Goal: Task Accomplishment & Management: Contribute content

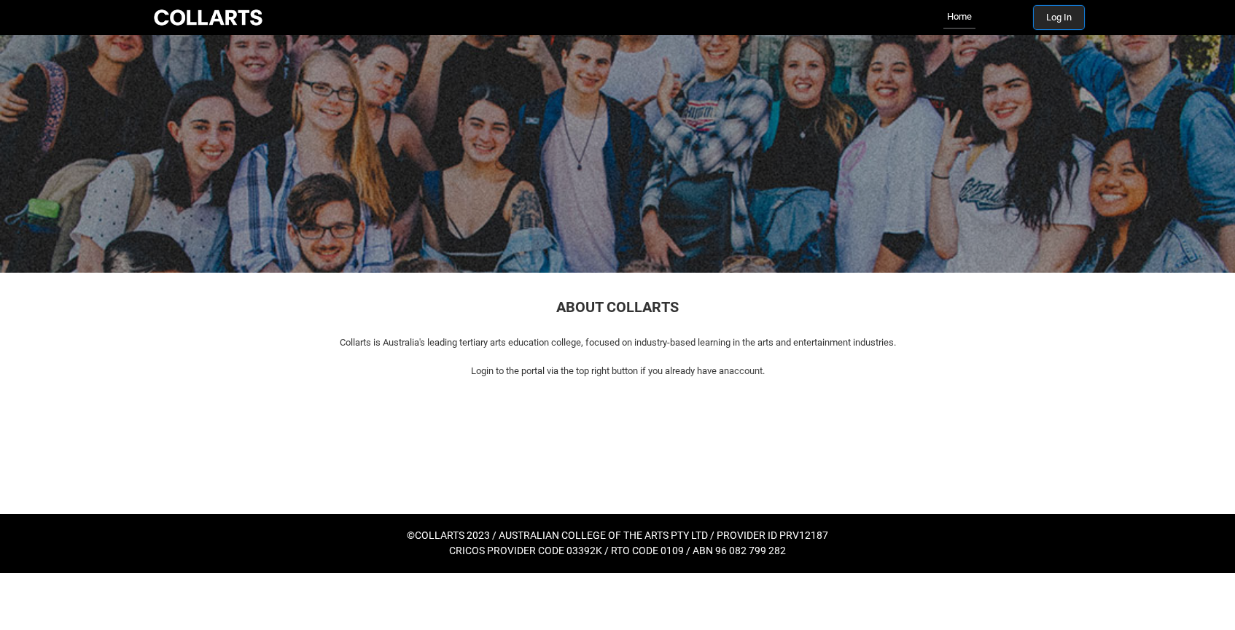
click at [1064, 17] on button "Log In" at bounding box center [1059, 17] width 50 height 23
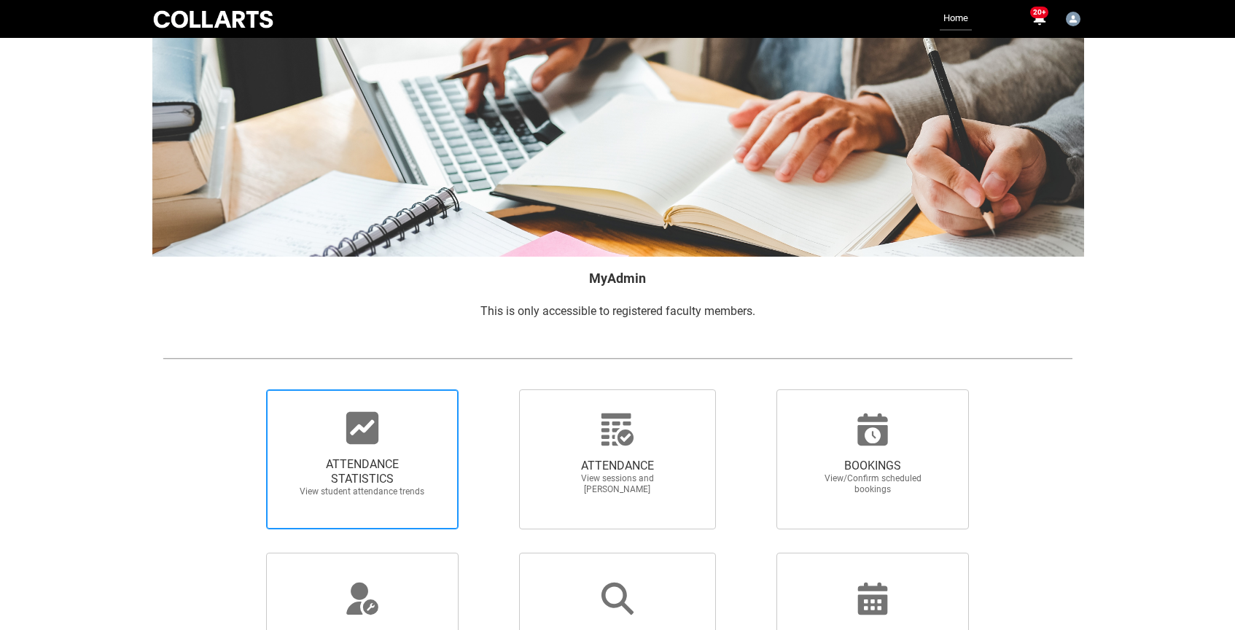
click at [360, 440] on icon at bounding box center [362, 428] width 32 height 32
click at [242, 389] on input "ATTENDANCE STATISTICS View student attendance trends" at bounding box center [241, 389] width 1 height 1
radio input "true"
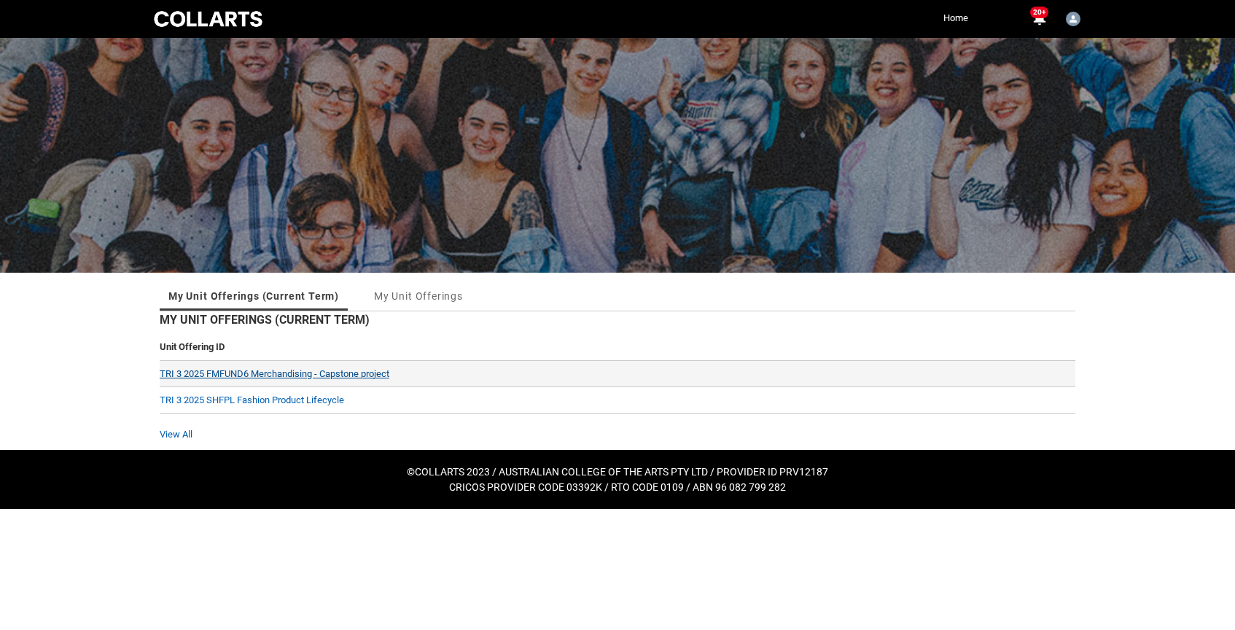
click at [230, 373] on link "TRI 3 2025 FMFUND6 Merchandising - Capstone project" at bounding box center [275, 373] width 230 height 11
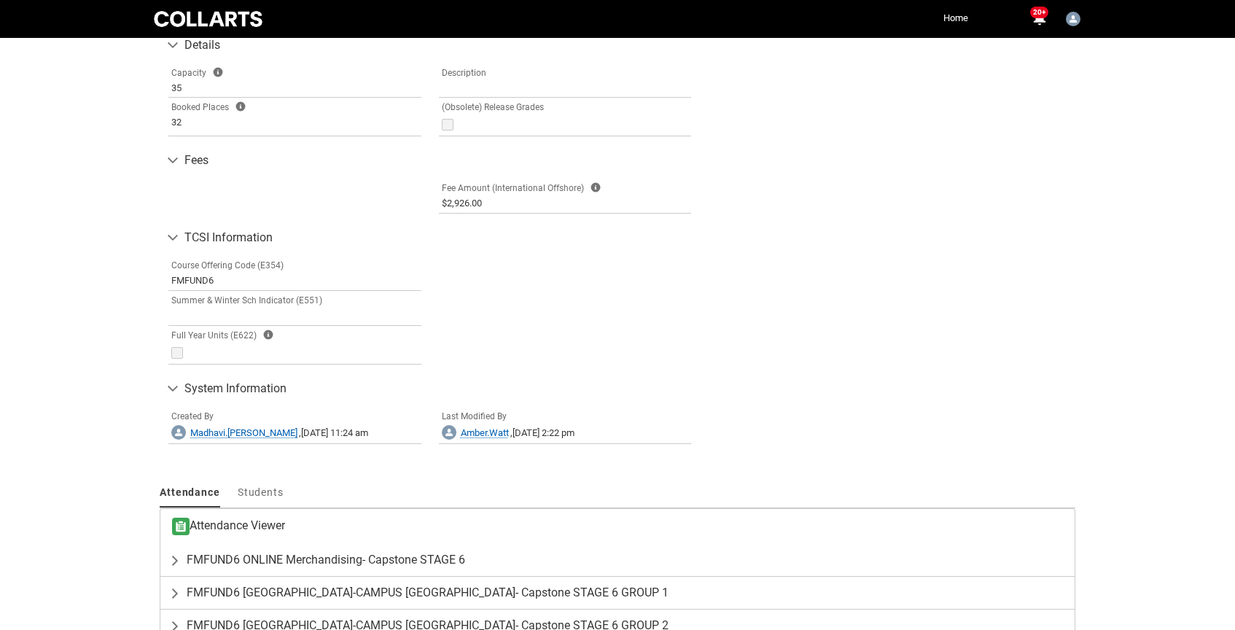
scroll to position [765, 0]
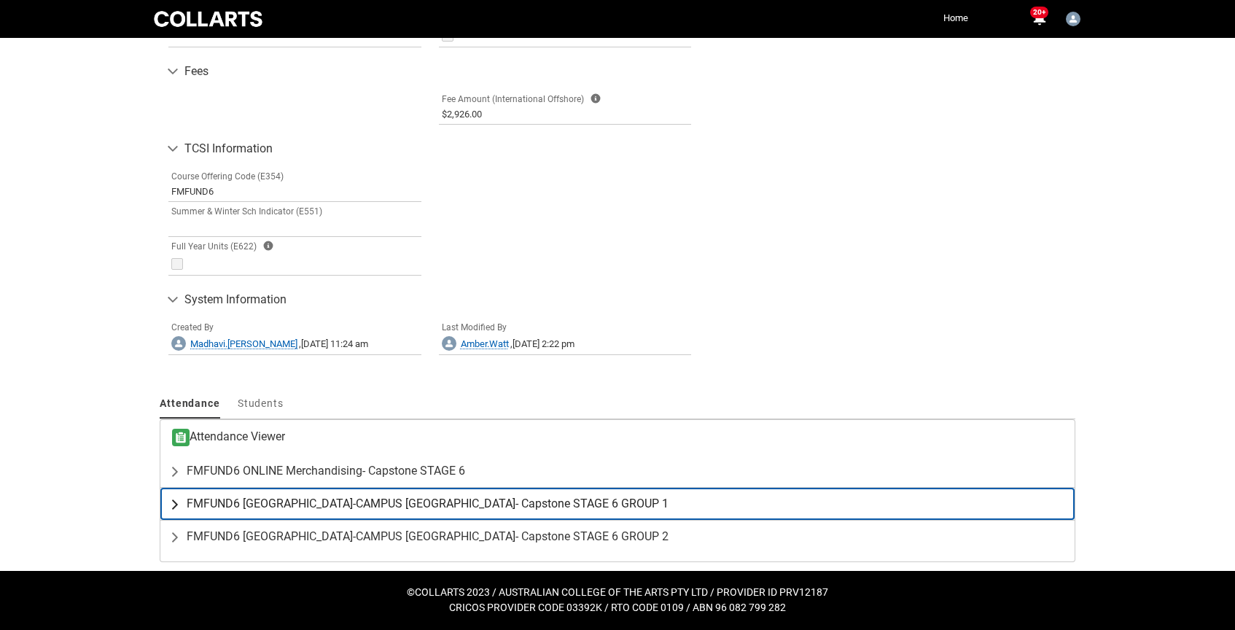
click at [360, 504] on span "FMFUND6 ON-CAMPUS Merchandising- Capstone STAGE 6 GROUP 1" at bounding box center [428, 503] width 482 height 15
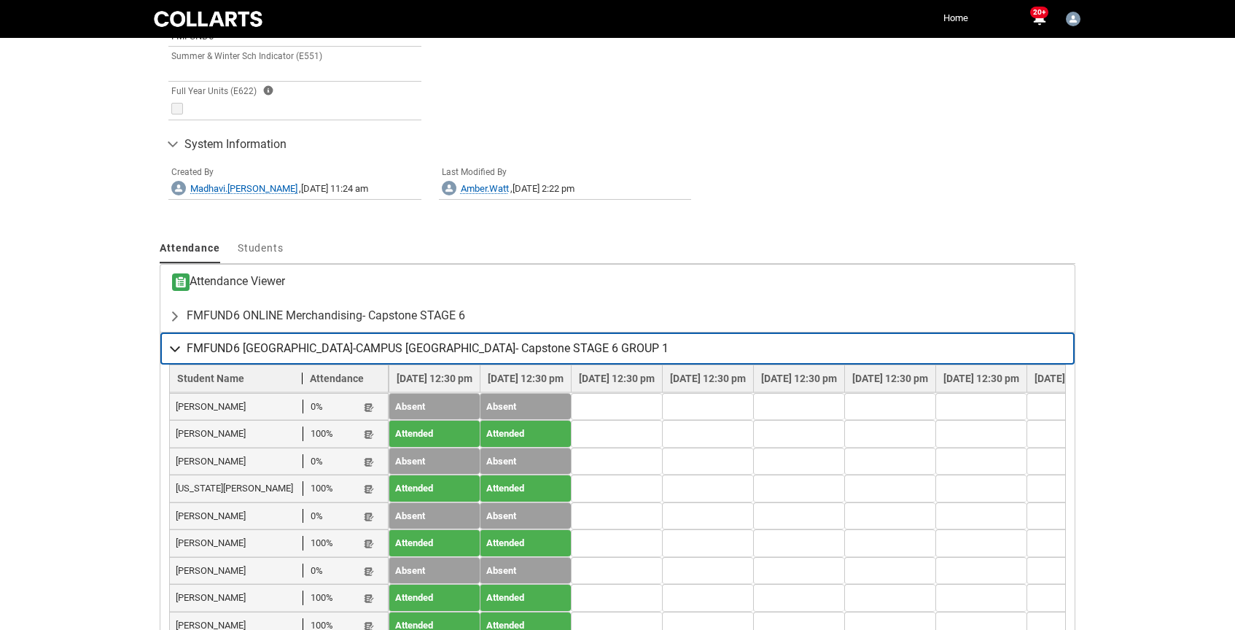
scroll to position [1061, 0]
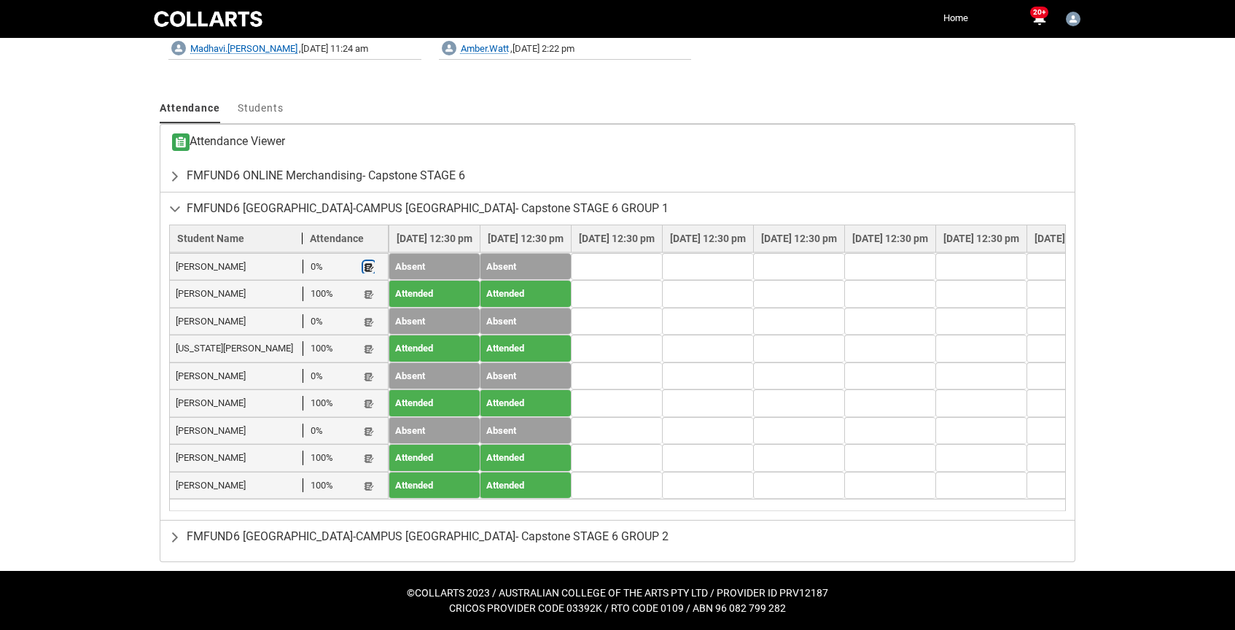
click at [369, 269] on lightning-primitive-icon "button" at bounding box center [369, 267] width 10 height 11
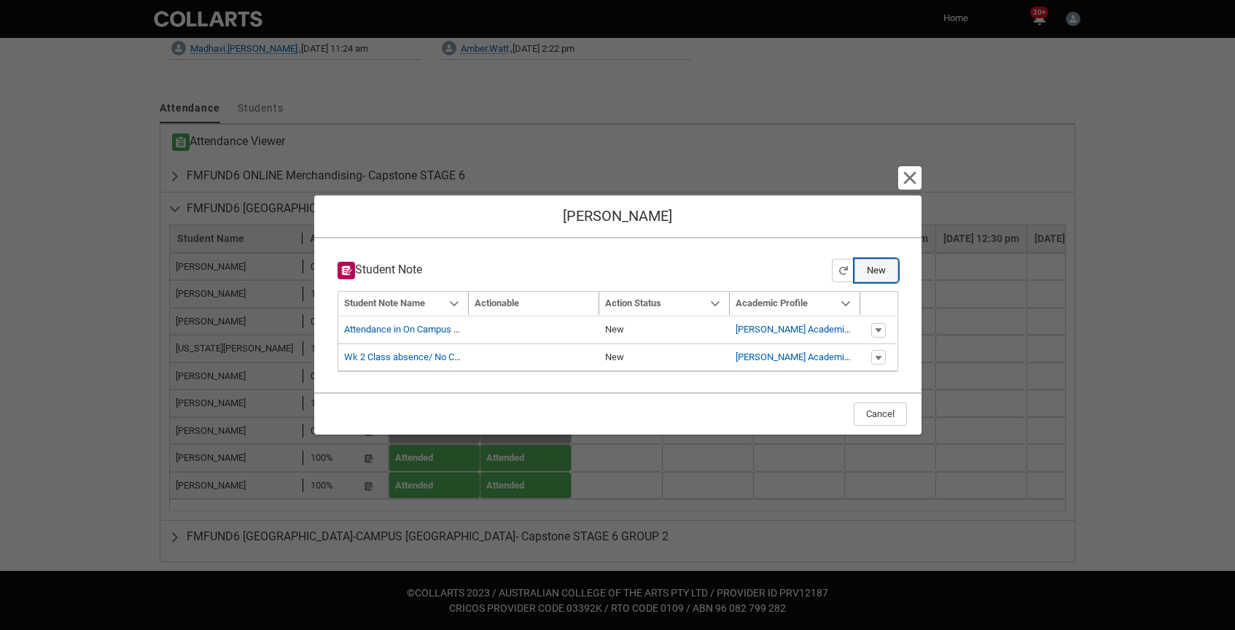
click at [882, 273] on button "New" at bounding box center [876, 270] width 44 height 23
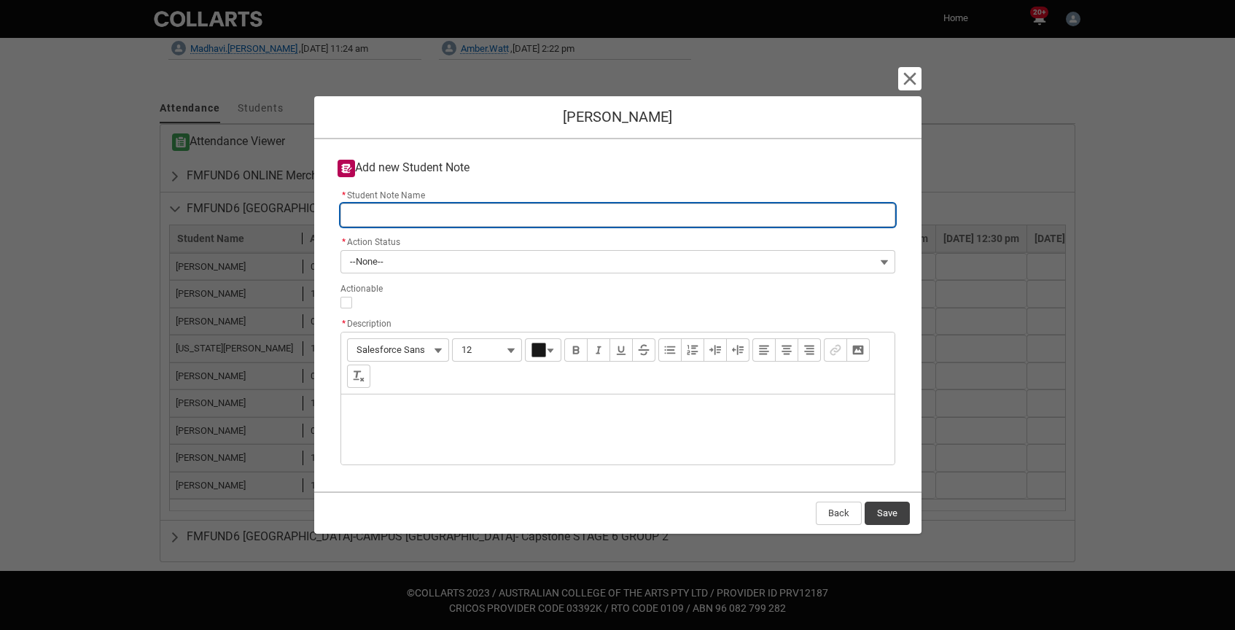
click at [416, 218] on input "* Student Note Name" at bounding box center [617, 214] width 555 height 23
type lightning-primitive-input-simple "Wk 1 class absence"
type input "Wk 1 class absence"
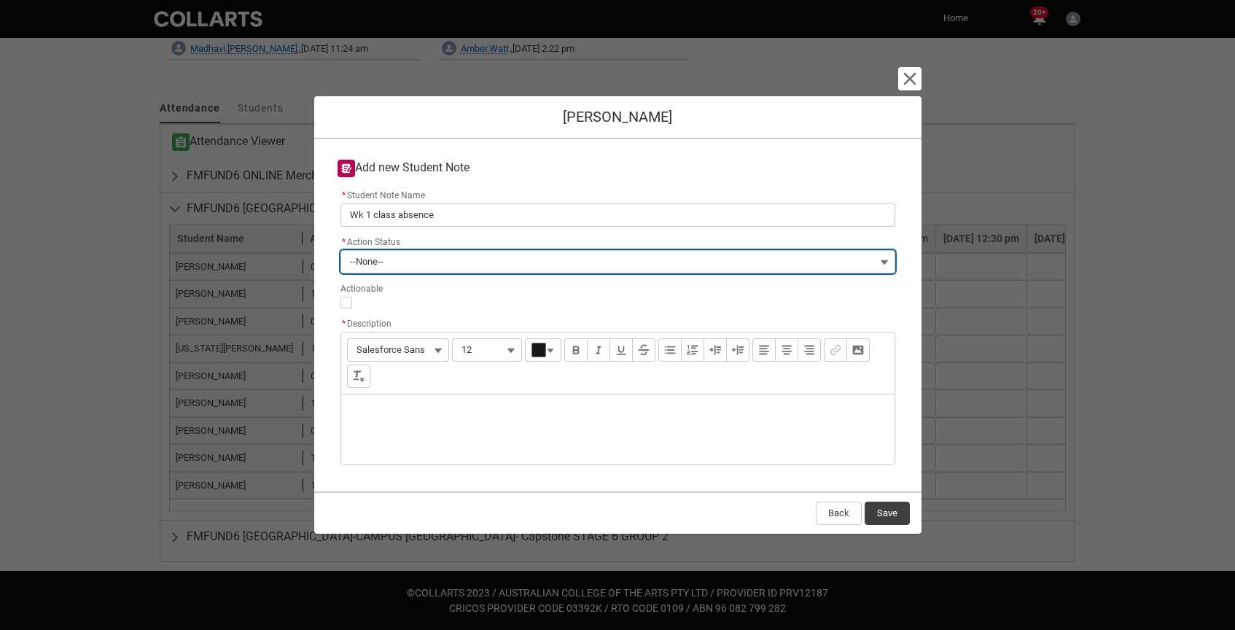
click at [401, 263] on button "--None--" at bounding box center [617, 261] width 555 height 23
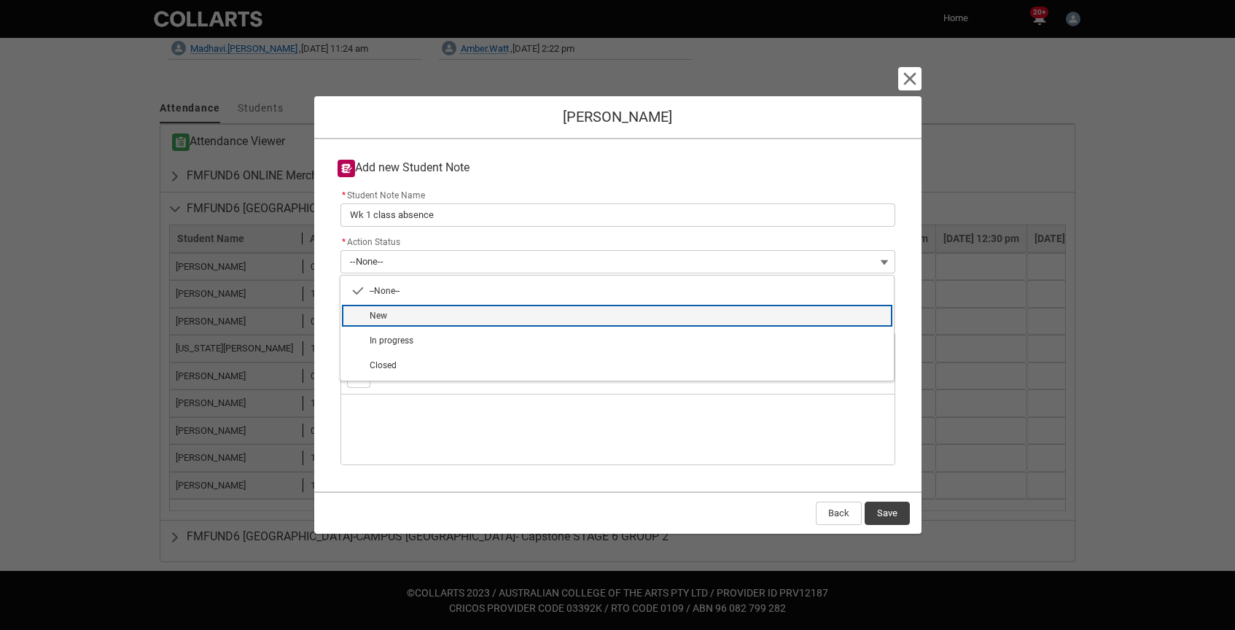
click at [375, 319] on span "New" at bounding box center [378, 316] width 17 height 10
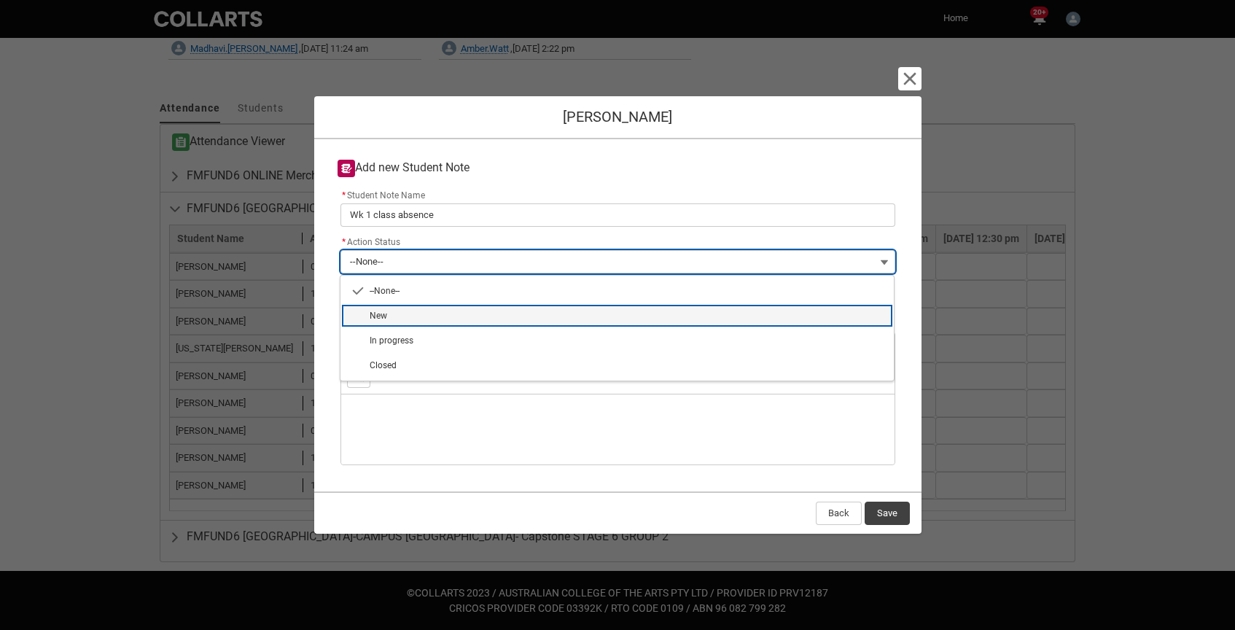
type lightning-combobox "New"
type lightning-picklist "New"
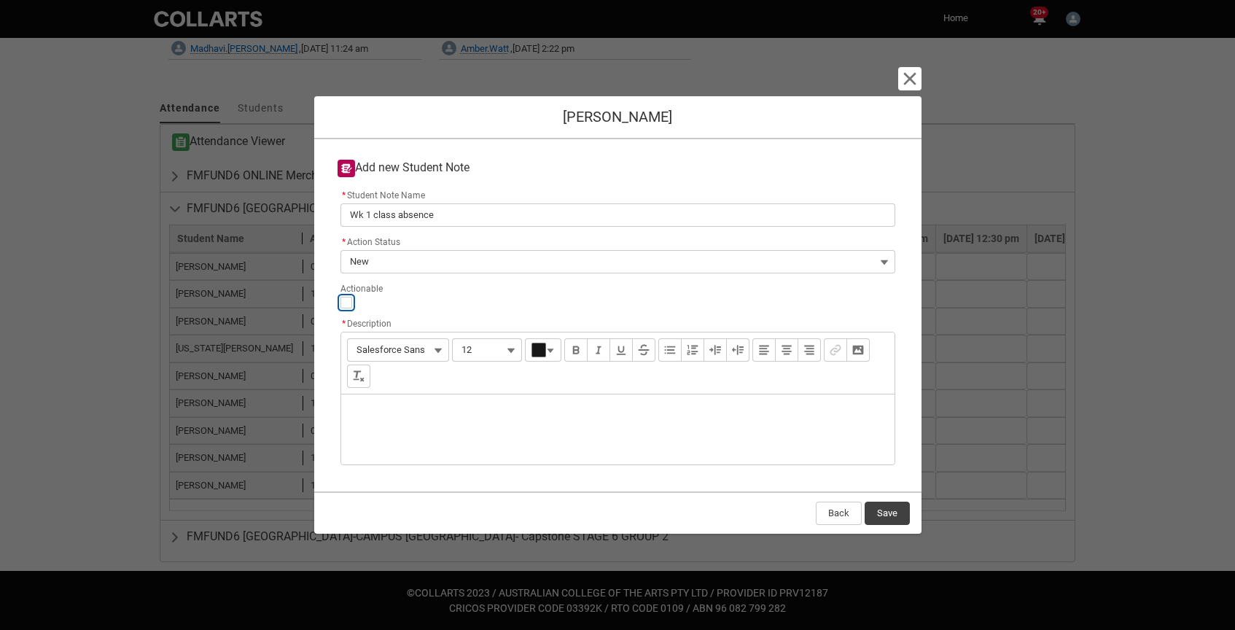
click at [346, 304] on input "Actionable" at bounding box center [346, 303] width 12 height 12
type lightning-input "true"
checkbox input "true"
click at [434, 415] on div "Description" at bounding box center [617, 429] width 553 height 70
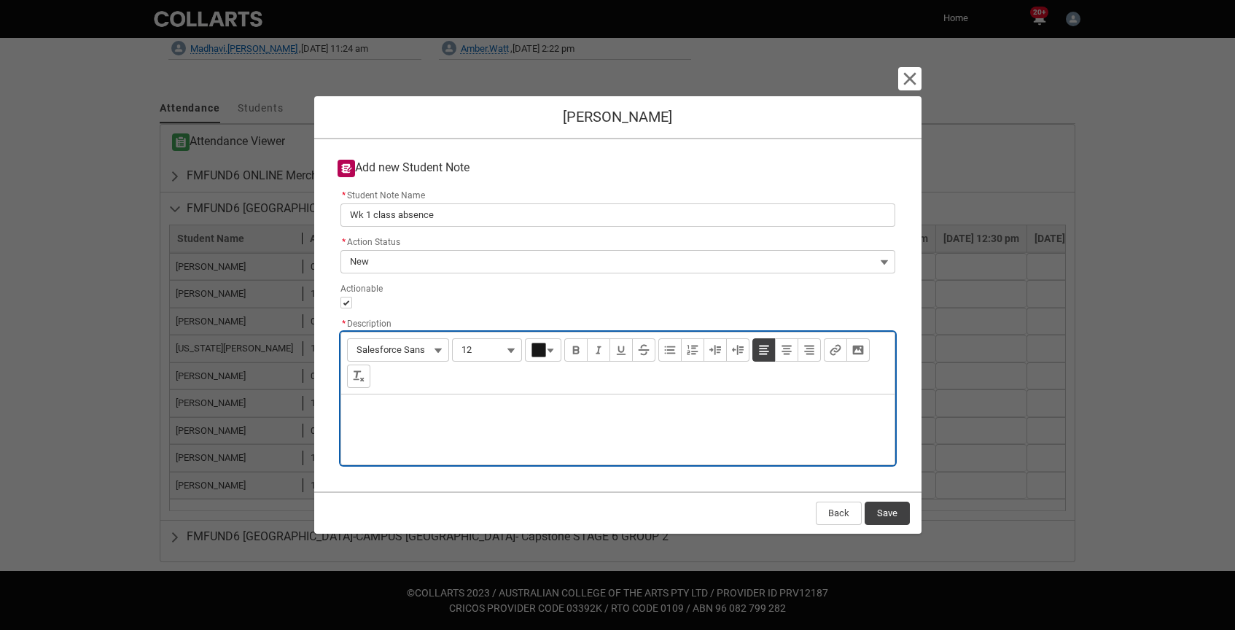
click at [434, 419] on p "Description" at bounding box center [618, 413] width 530 height 15
type lightning-input-rich-text "<p>L</p>"
type lightning-input-rich-text "<p>Low Canvad</p>"
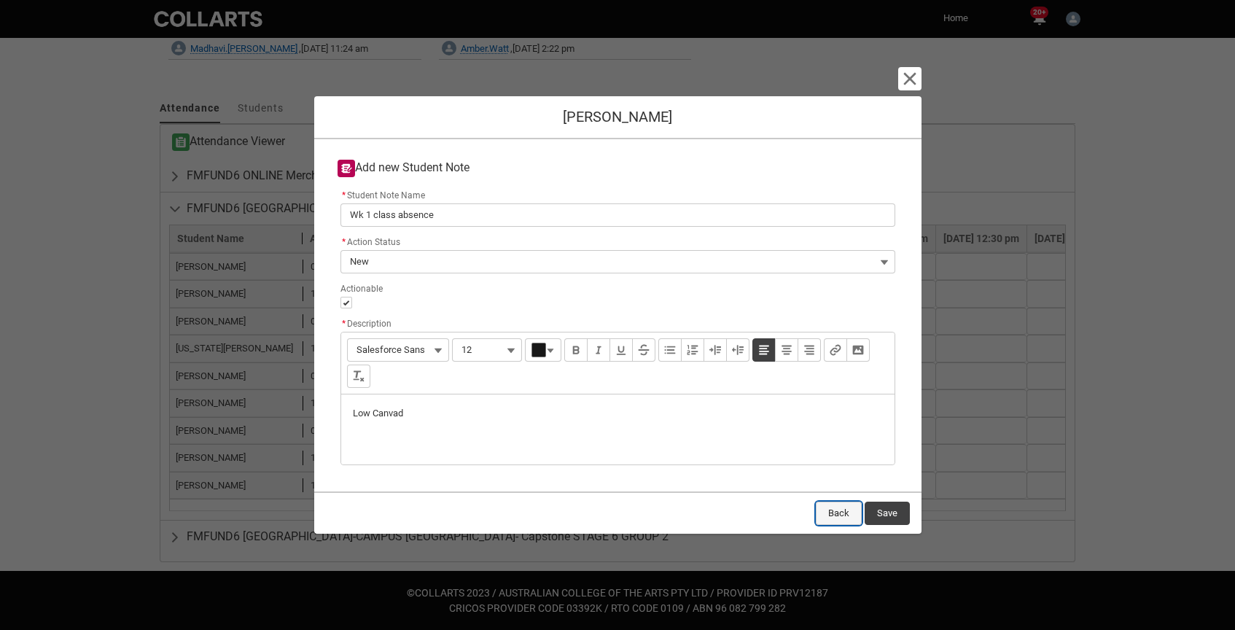
click at [838, 515] on button "Back" at bounding box center [839, 513] width 46 height 23
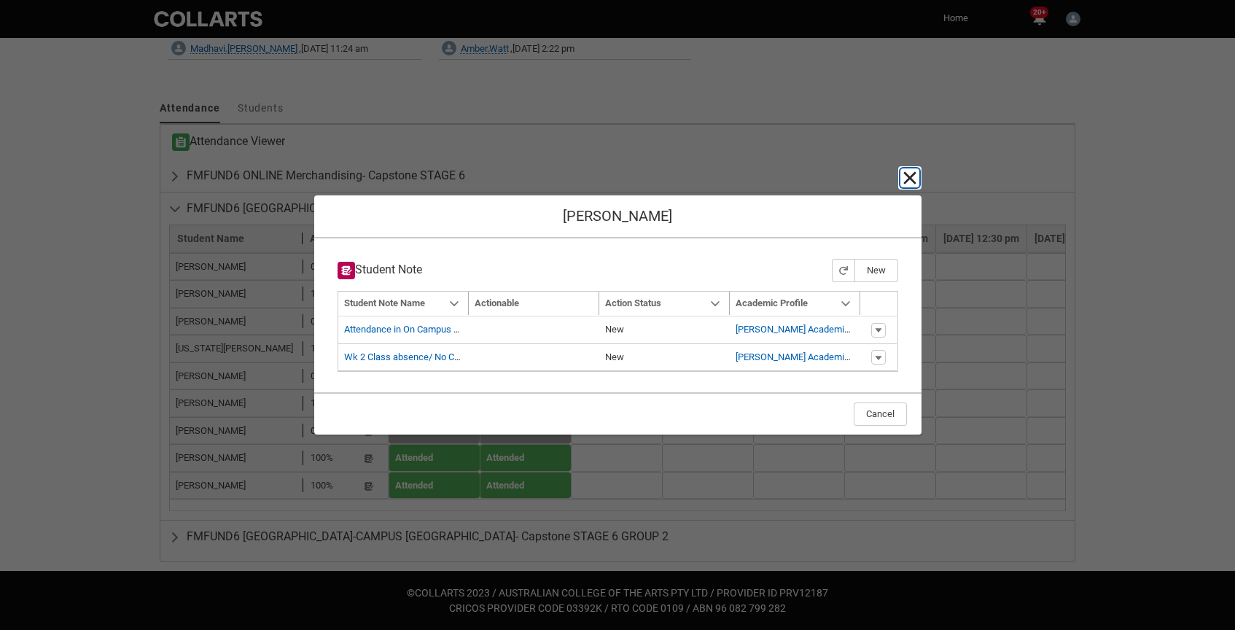
click at [904, 178] on lightning-primitive-icon "button" at bounding box center [909, 177] width 17 height 17
